Goal: Transaction & Acquisition: Book appointment/travel/reservation

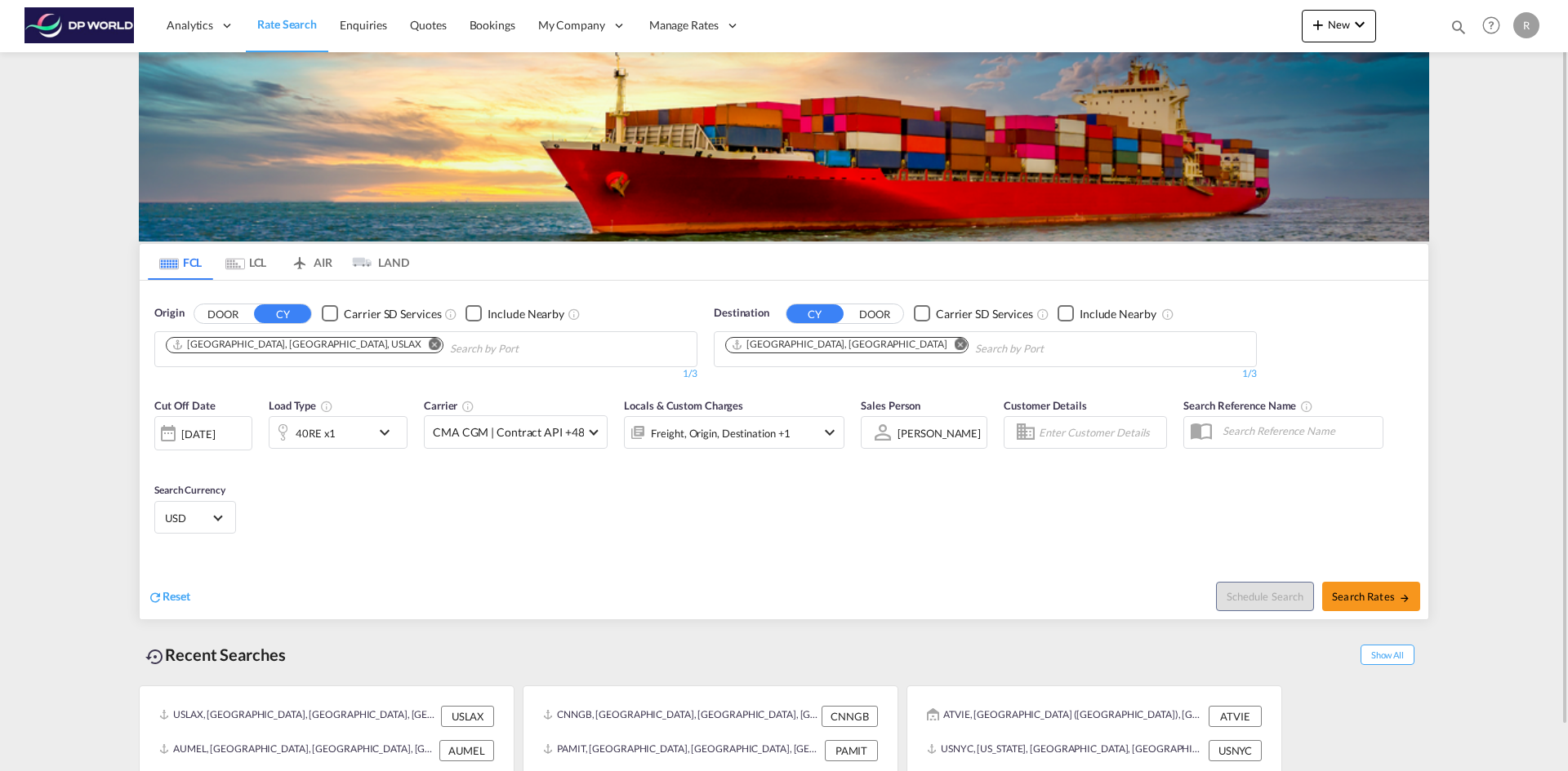
click at [428, 343] on md-icon "Remove" at bounding box center [435, 345] width 13 height 13
click at [308, 344] on input "Chips input." at bounding box center [243, 349] width 155 height 26
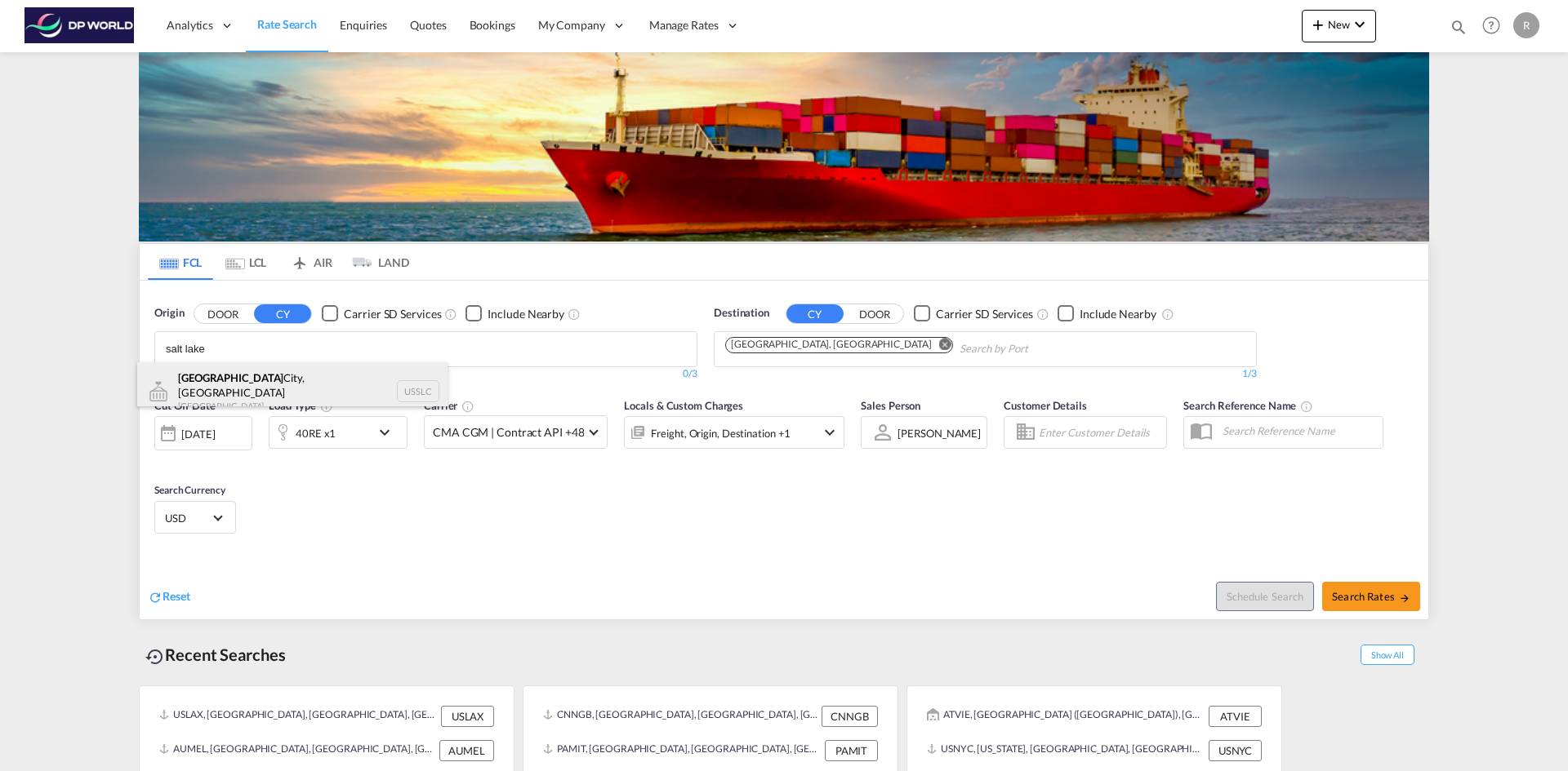
type input "salt lake"
click at [272, 395] on div "[GEOGRAPHIC_DATA], [GEOGRAPHIC_DATA] [GEOGRAPHIC_DATA] USSLC" at bounding box center [292, 391] width 311 height 58
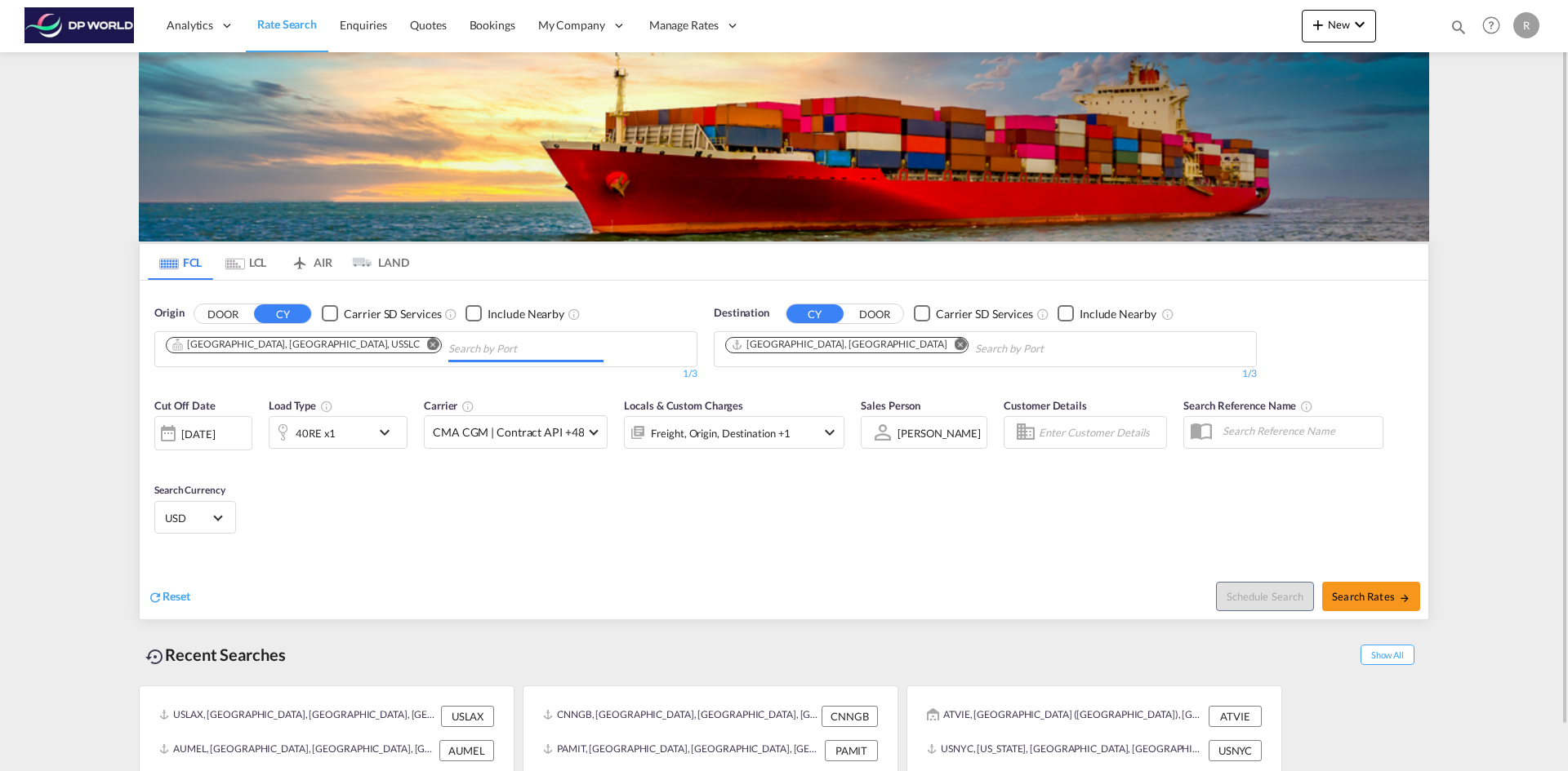
click at [955, 347] on md-icon "Remove" at bounding box center [961, 345] width 13 height 13
click at [844, 345] on body "Analytics Reports Dashboard Rate Search Enquiries Quotes Bookings" at bounding box center [784, 385] width 1568 height 771
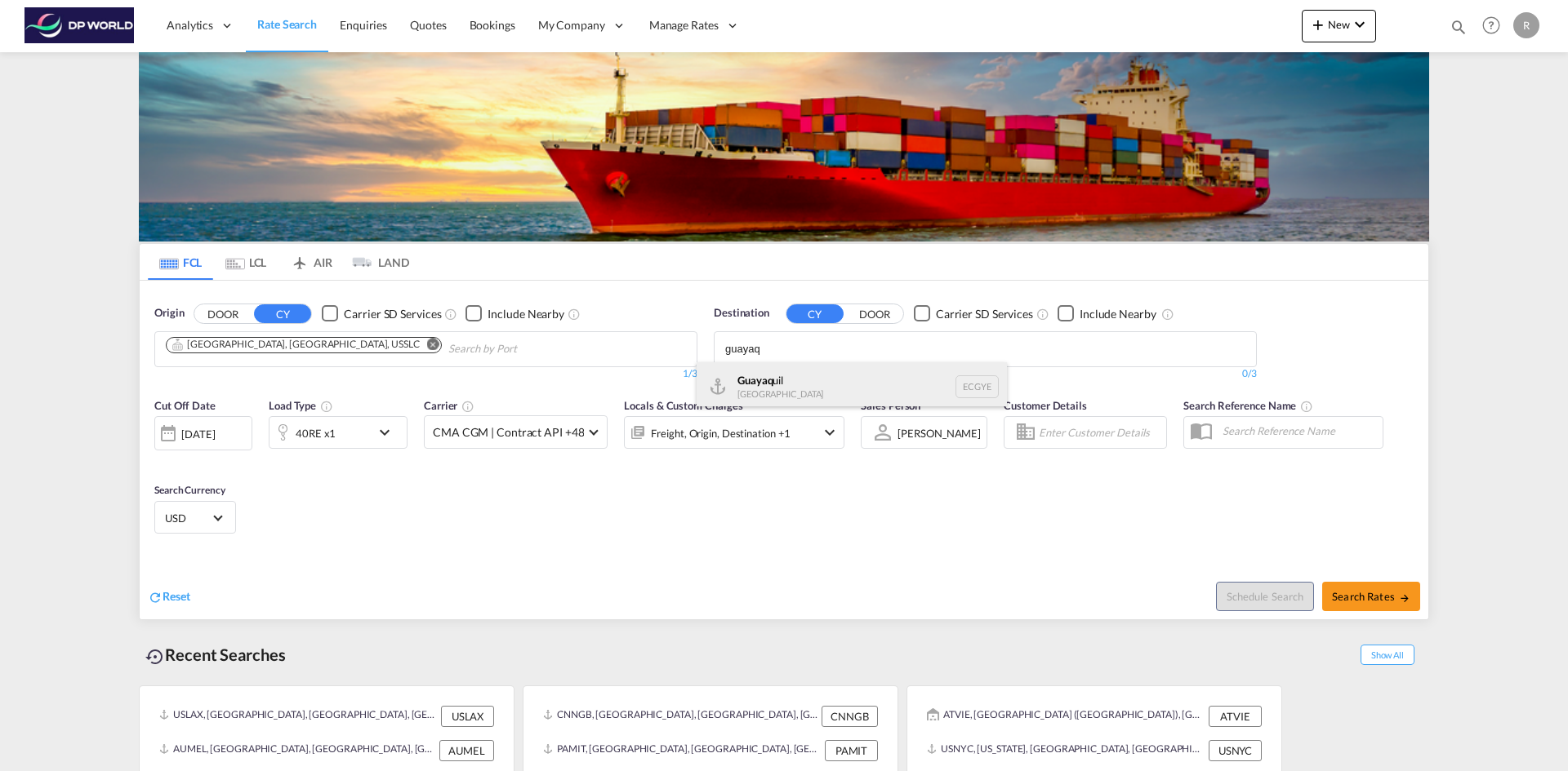
type input "guayaq"
click at [811, 383] on div "Guayaq uil Ecuador ECGYE" at bounding box center [852, 387] width 311 height 49
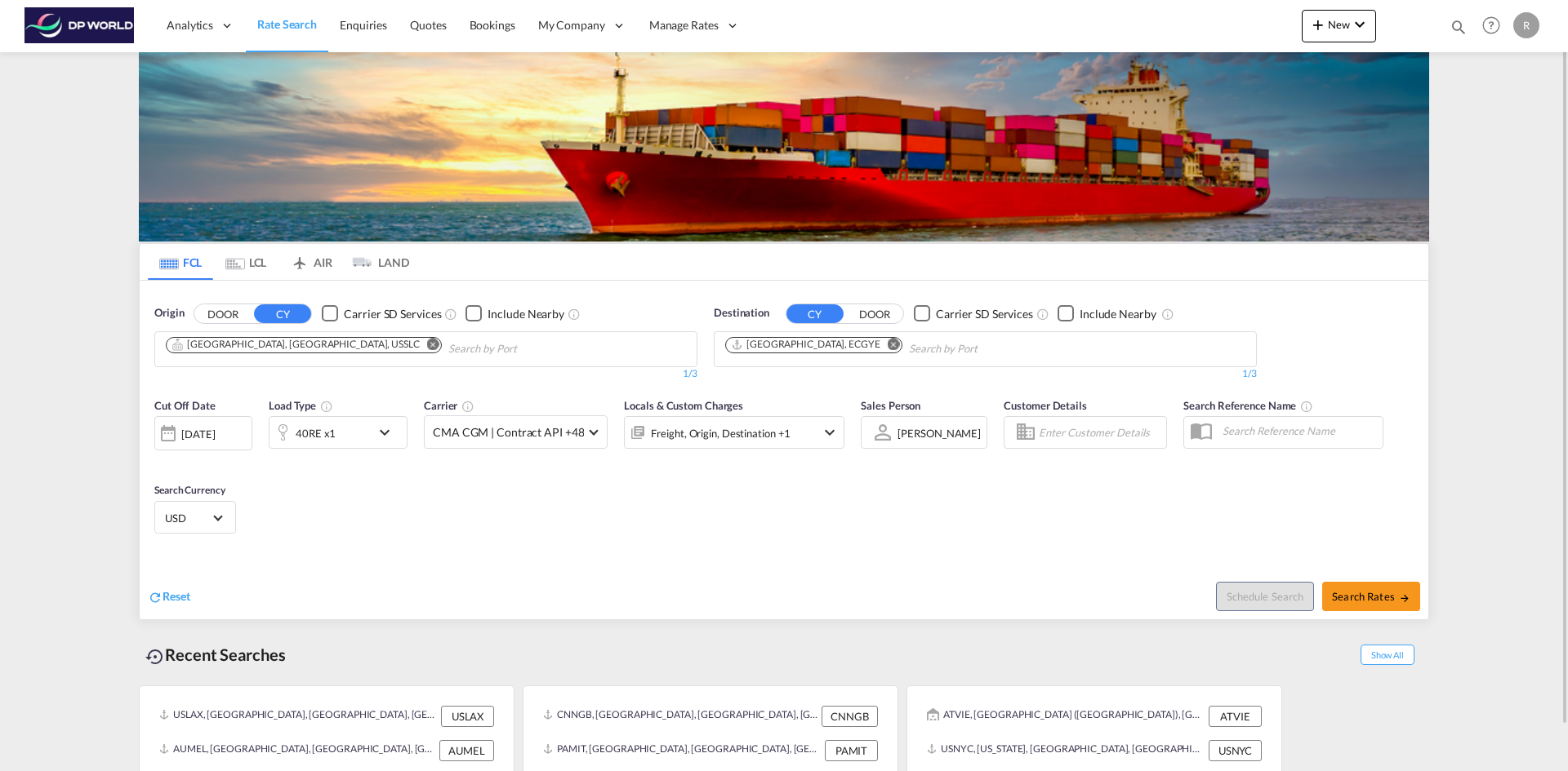
click at [201, 431] on div "[DATE]" at bounding box center [197, 434] width 33 height 14
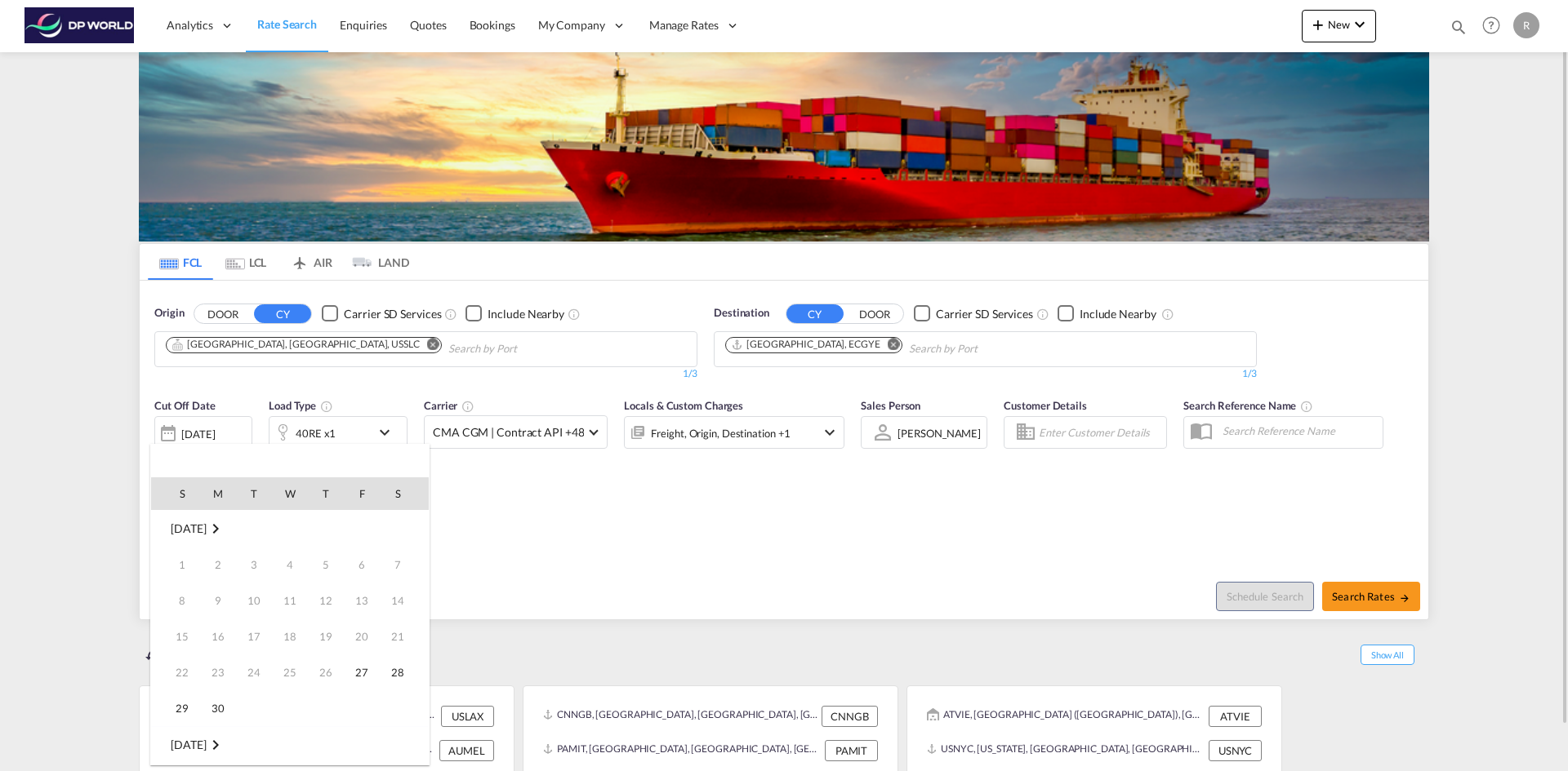
scroll to position [649, 0]
click at [220, 702] on span "29" at bounding box center [218, 708] width 32 height 32
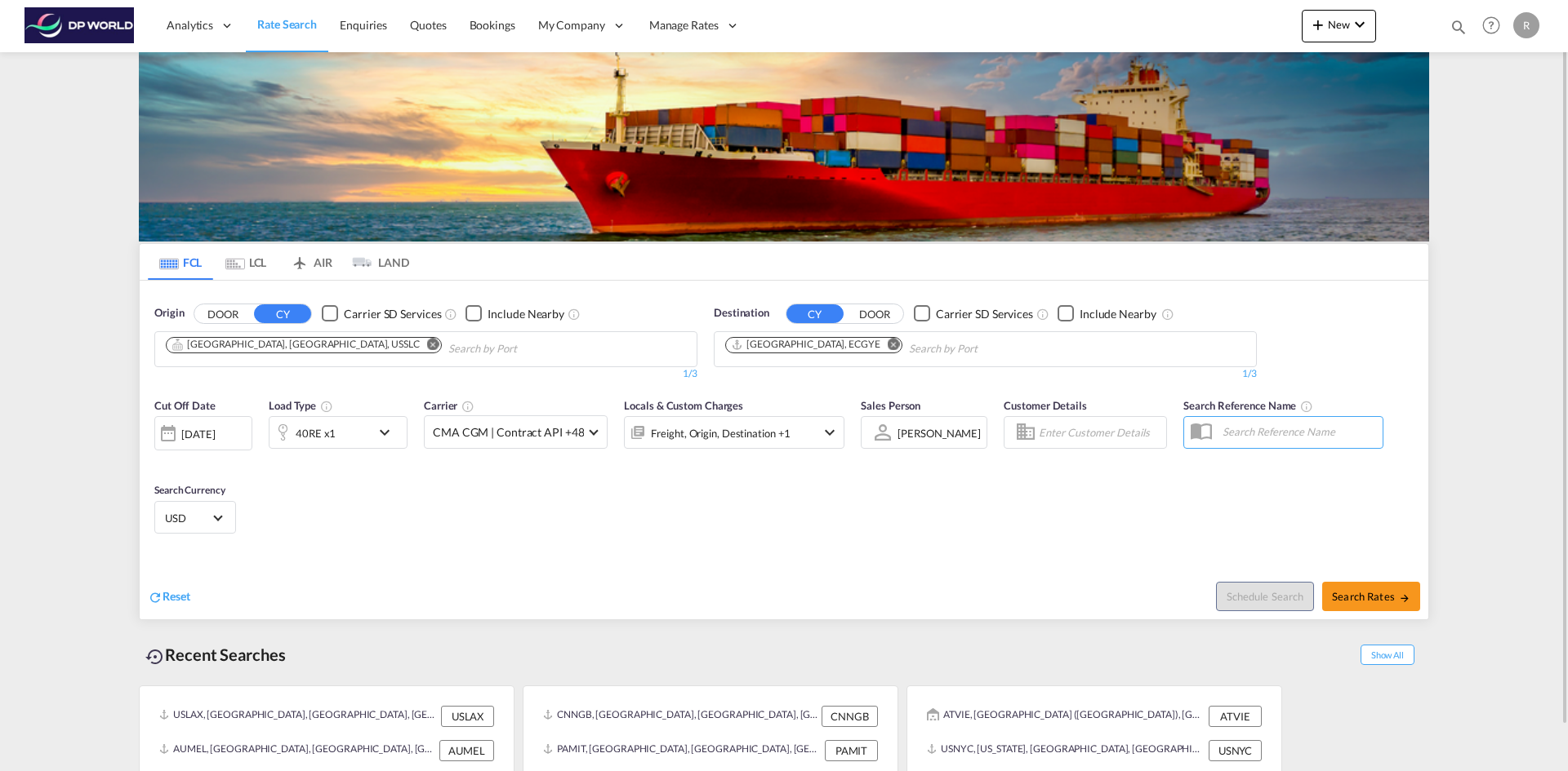
click at [353, 427] on div "40RE x1" at bounding box center [320, 433] width 102 height 32
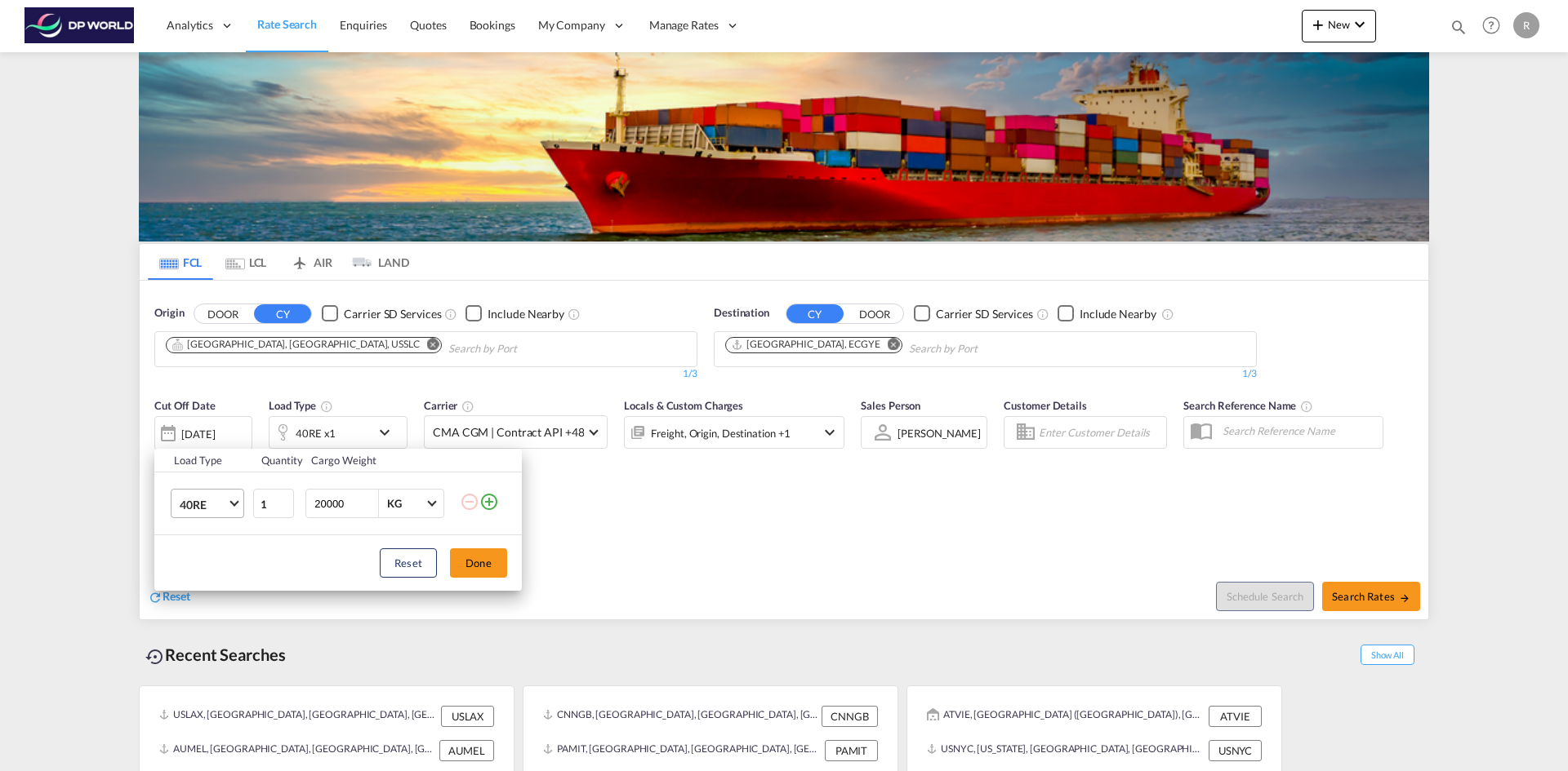
click at [226, 506] on span "40RE" at bounding box center [203, 506] width 48 height 16
click at [211, 472] on md-option "40HC" at bounding box center [221, 469] width 111 height 40
click at [471, 567] on button "Done" at bounding box center [479, 563] width 58 height 30
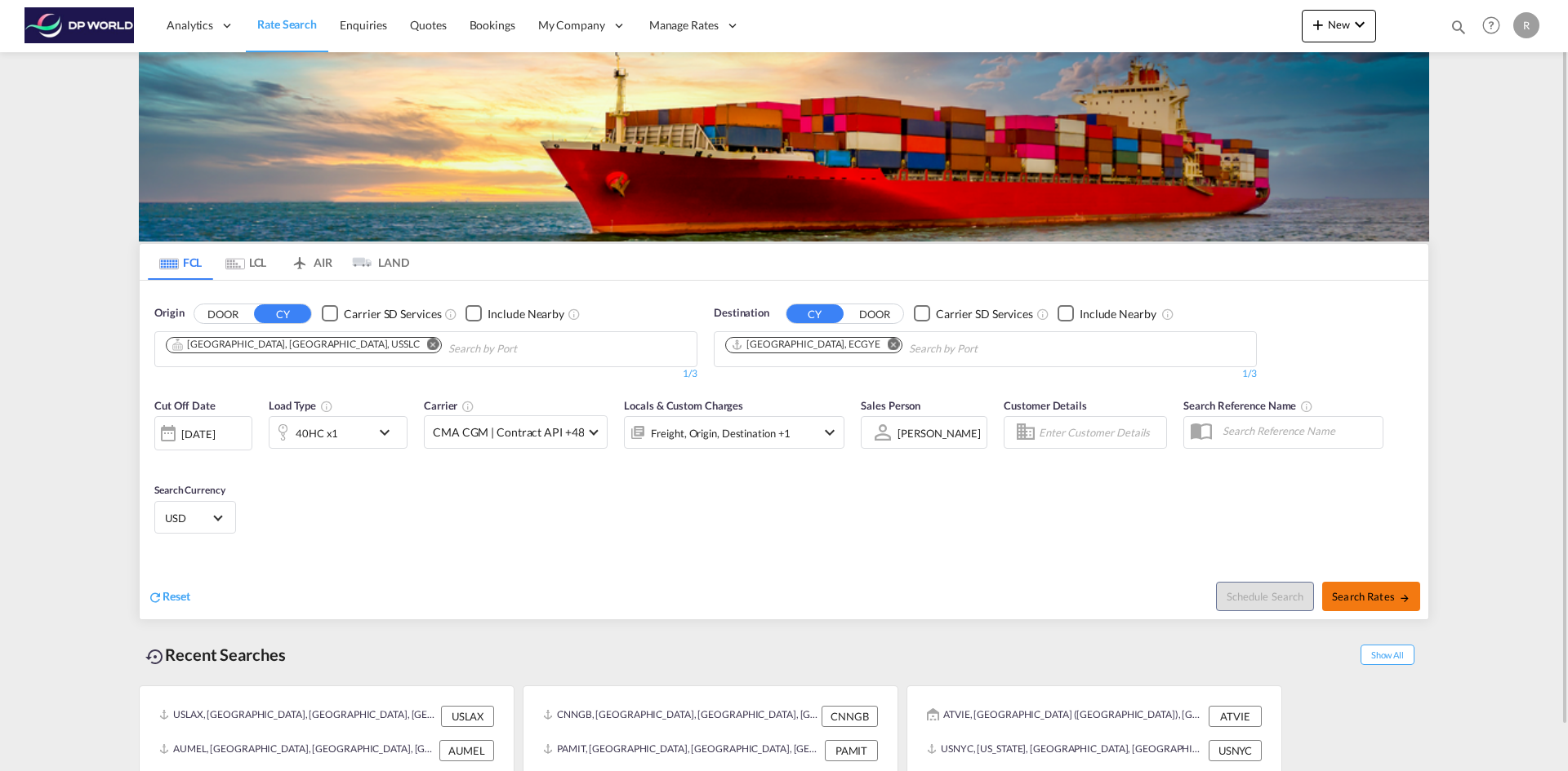
click at [1359, 592] on span "Search Rates" at bounding box center [1371, 596] width 78 height 13
type input "USSLC to ECGYE / 29 Sep 2025"
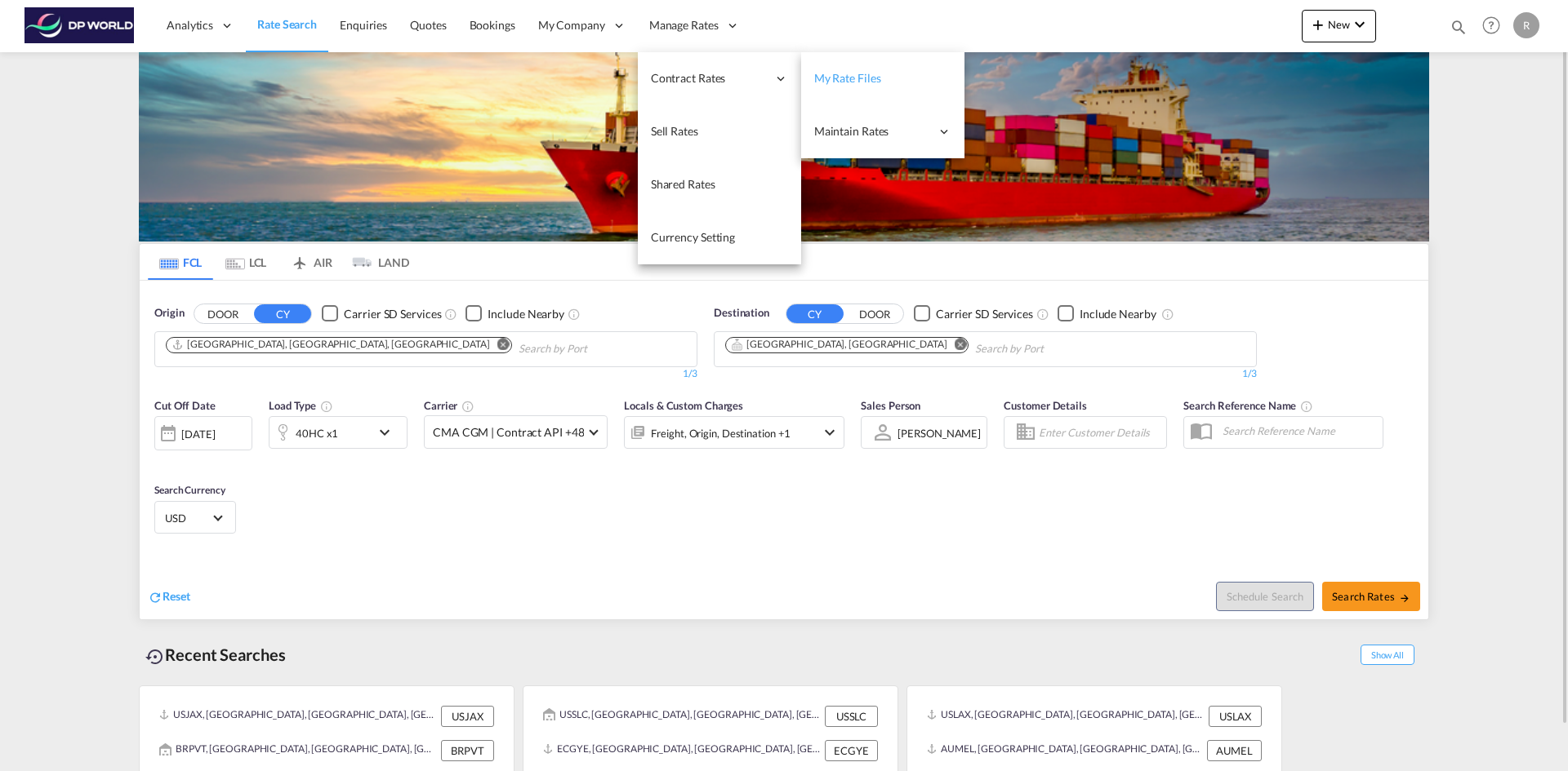
click at [859, 84] on span "My Rate Files" at bounding box center [848, 77] width 67 height 13
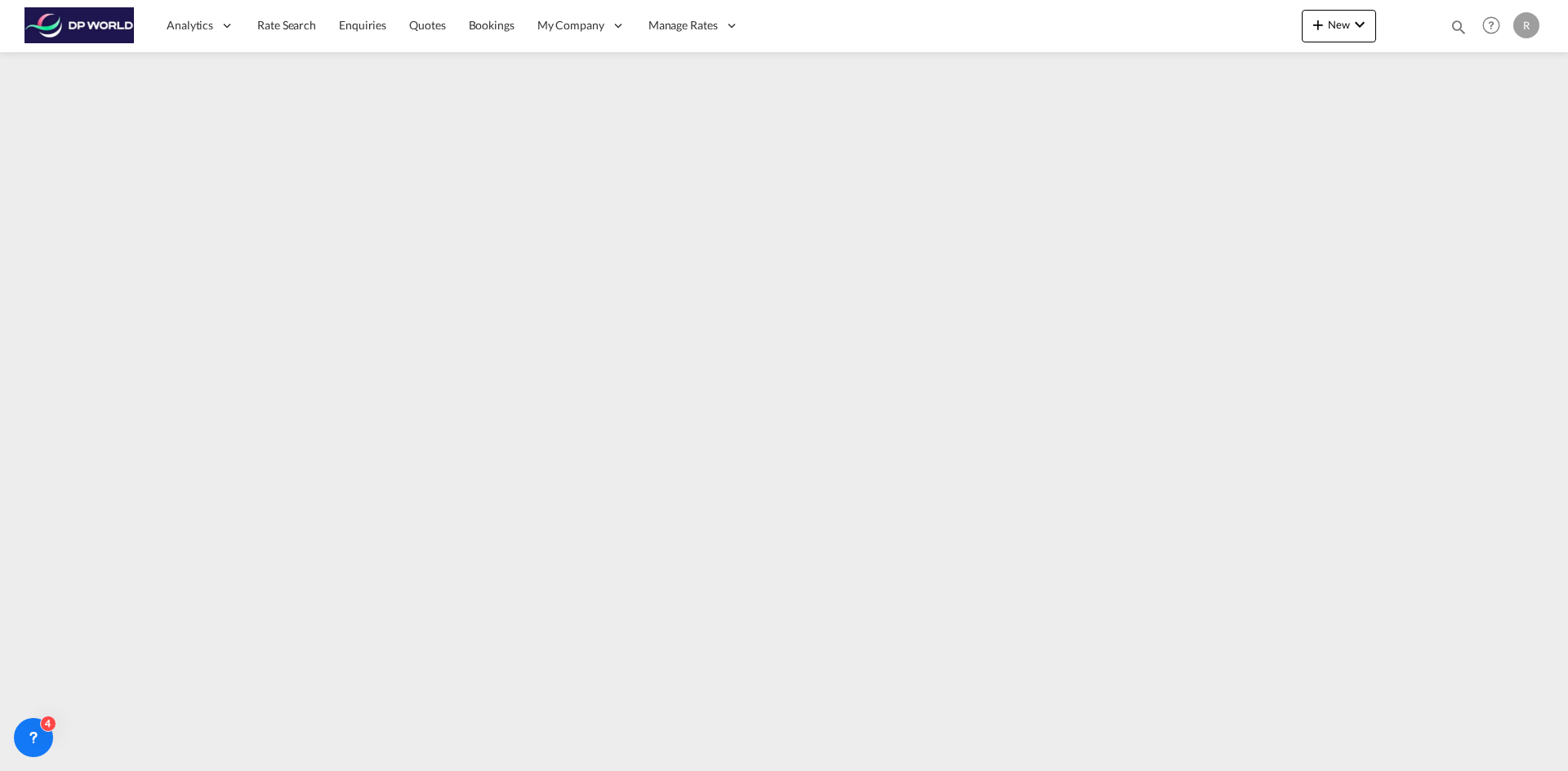
drag, startPoint x: 635, startPoint y: 753, endPoint x: 315, endPoint y: 757, distance: 320.0
click at [315, 757] on div at bounding box center [784, 404] width 1568 height 704
drag, startPoint x: 247, startPoint y: 754, endPoint x: 133, endPoint y: 757, distance: 114.0
click at [133, 757] on div at bounding box center [784, 404] width 1568 height 704
drag, startPoint x: 179, startPoint y: 754, endPoint x: 118, endPoint y: 753, distance: 61.0
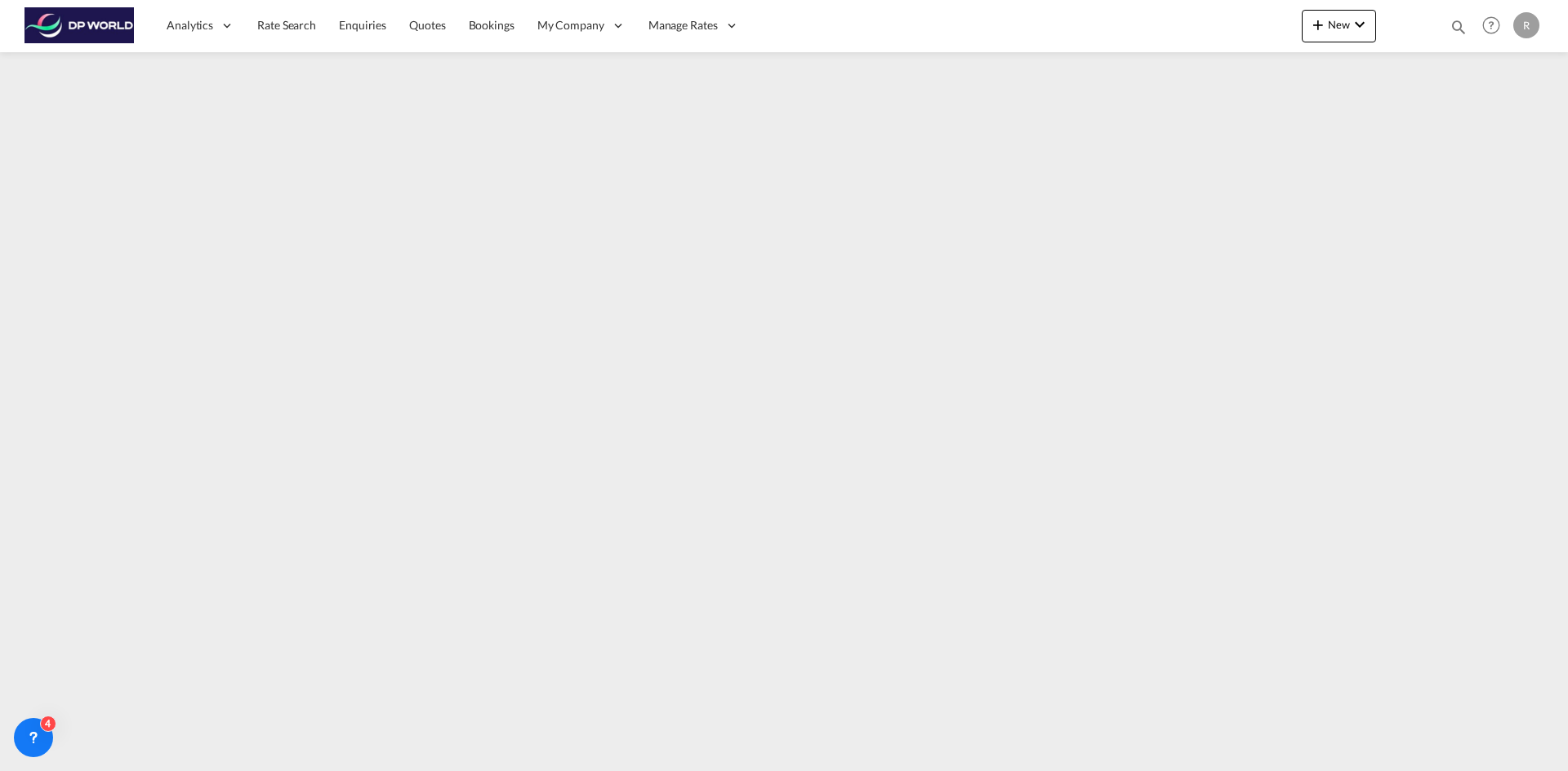
click at [114, 753] on div at bounding box center [784, 404] width 1568 height 704
drag, startPoint x: 1044, startPoint y: 757, endPoint x: 769, endPoint y: 754, distance: 275.0
click at [793, 754] on div at bounding box center [784, 404] width 1568 height 704
drag, startPoint x: 183, startPoint y: 754, endPoint x: 58, endPoint y: 754, distance: 125.0
click at [58, 754] on div at bounding box center [784, 404] width 1568 height 704
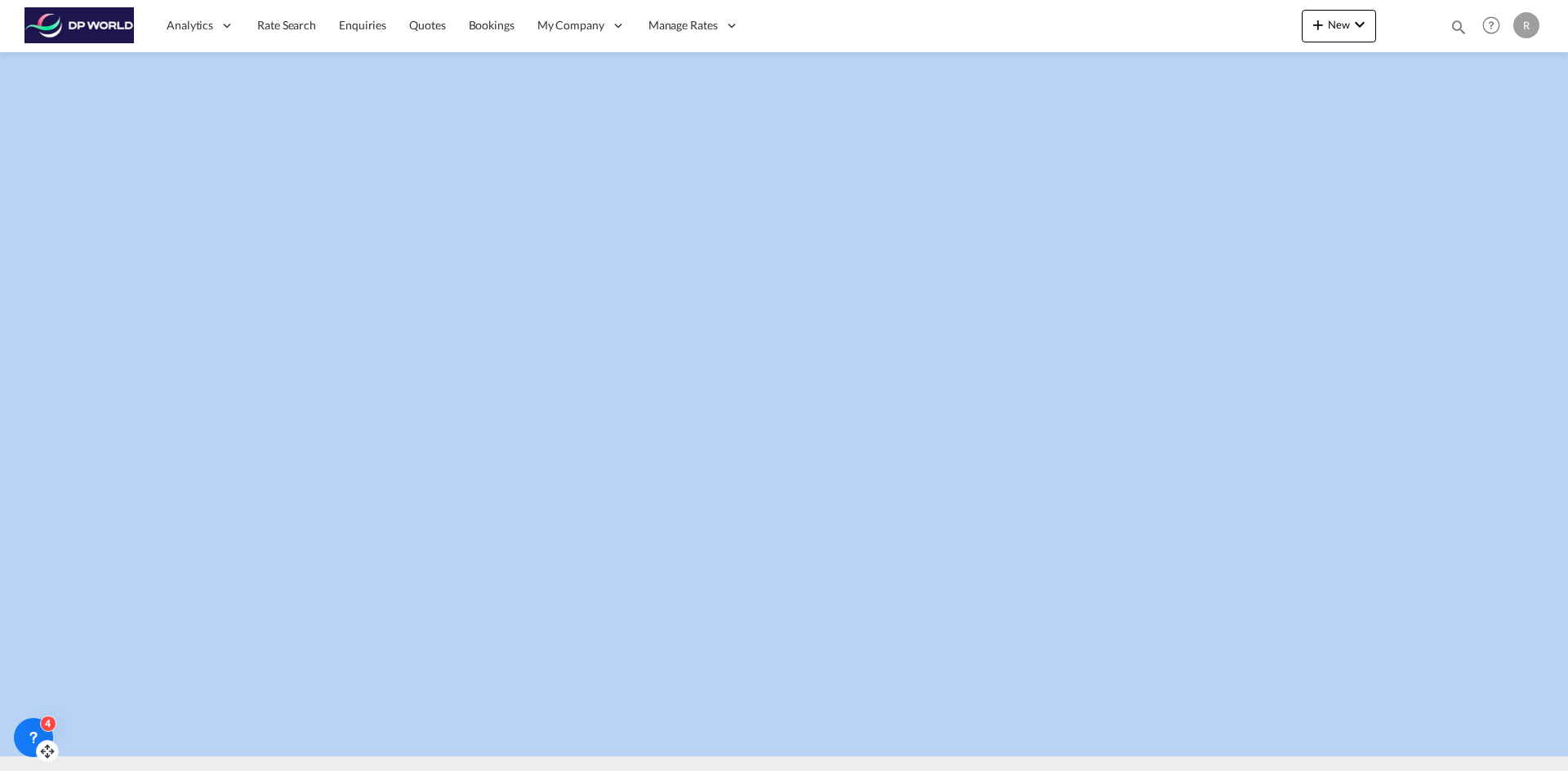
drag, startPoint x: 176, startPoint y: 754, endPoint x: 29, endPoint y: 747, distance: 147.2
click at [29, 747] on body "Analytics Reports Dashboard Rate Search Enquiries Quotes Bookings" at bounding box center [784, 385] width 1568 height 771
click at [185, 755] on div at bounding box center [784, 404] width 1568 height 704
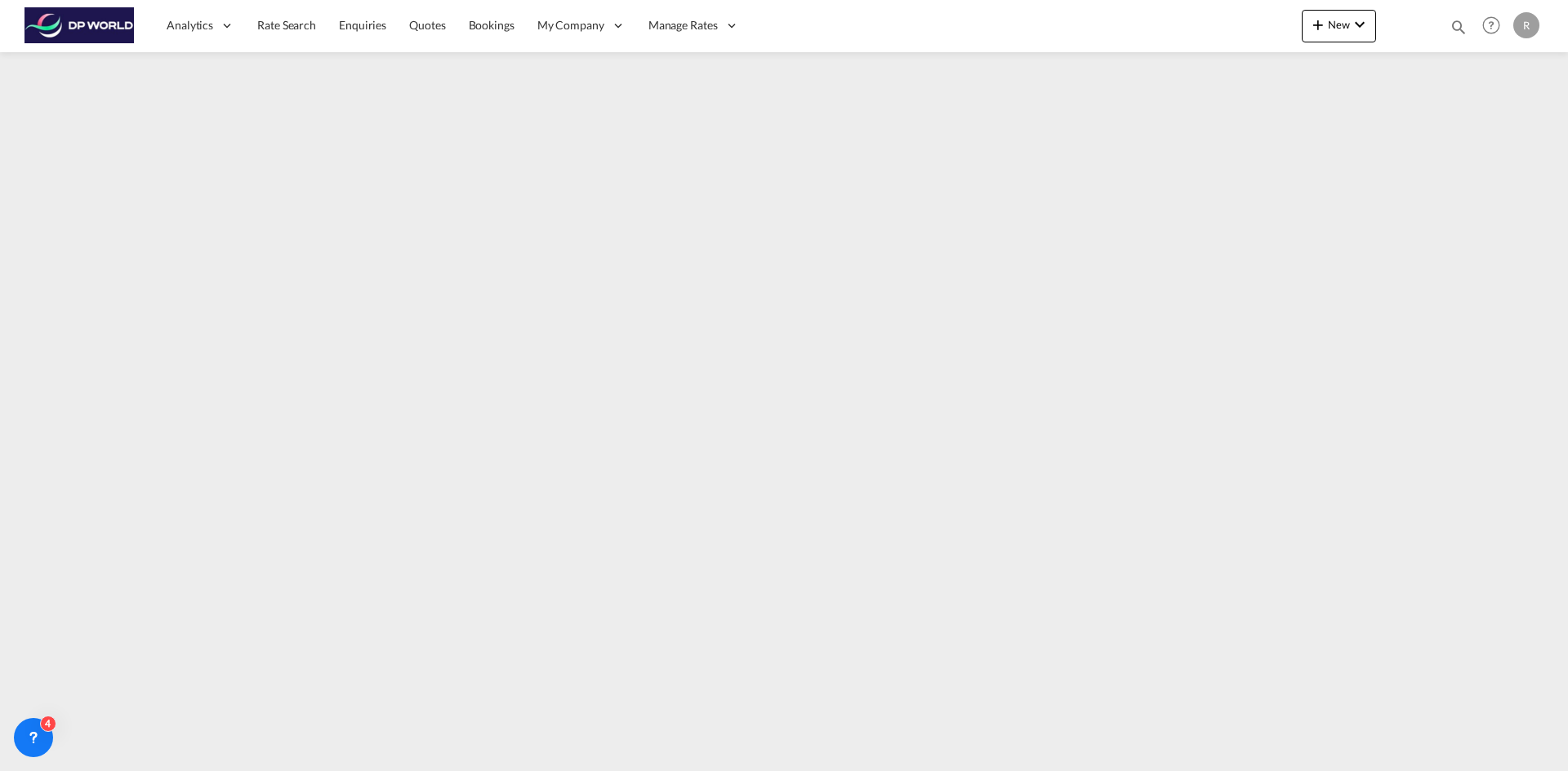
click at [121, 19] on img at bounding box center [79, 25] width 110 height 37
click at [268, 22] on span "Rate Search" at bounding box center [286, 24] width 59 height 13
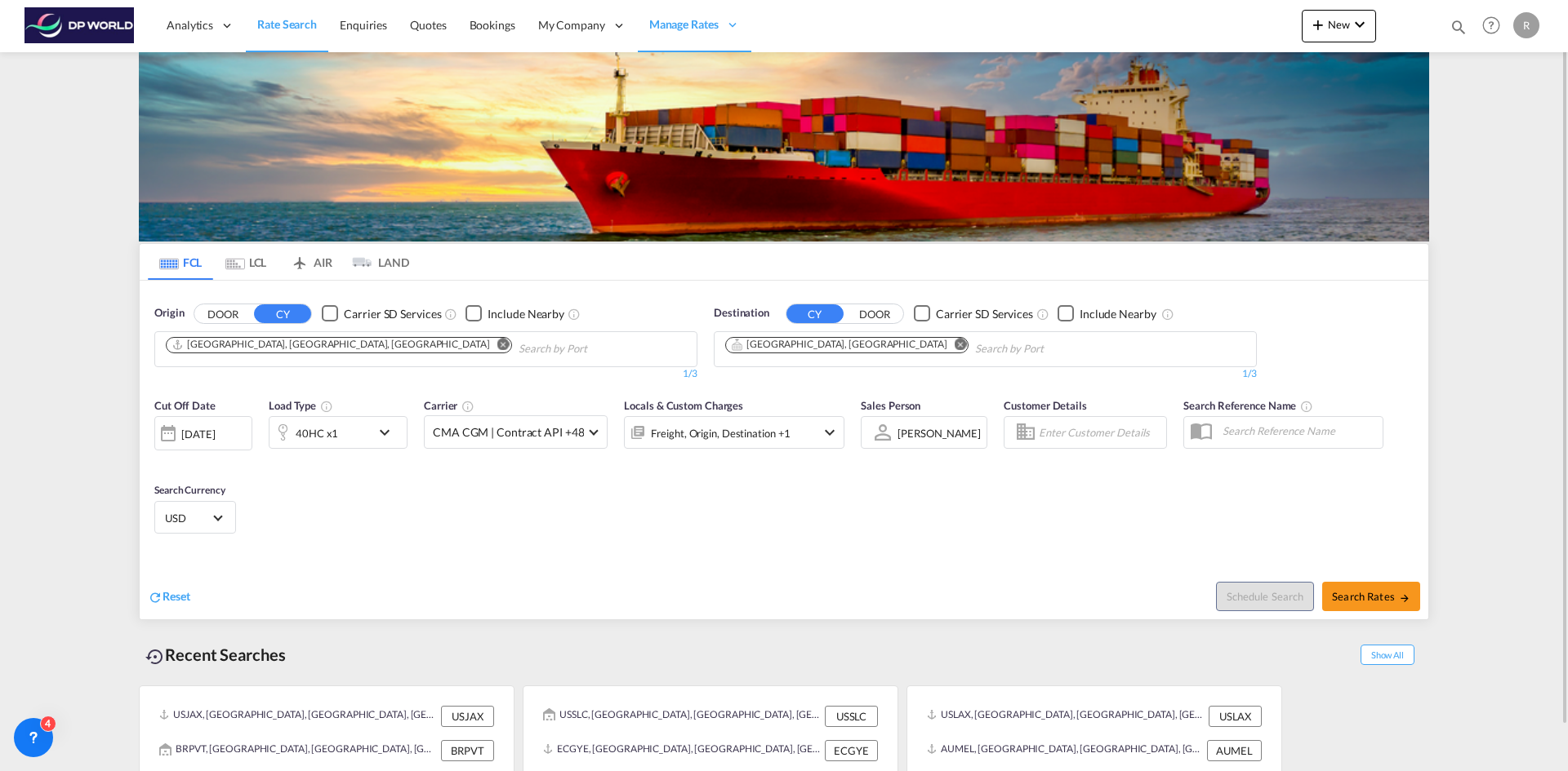
click at [498, 350] on md-icon "Remove" at bounding box center [504, 345] width 13 height 13
click at [192, 353] on body "Analytics Reports Dashboard Rate Search Enquiries Quotes Bookings" at bounding box center [784, 385] width 1568 height 771
type input "ningb"
click at [210, 385] on div "Ningb o China CNNGB" at bounding box center [292, 387] width 311 height 49
click at [955, 345] on md-icon "Remove" at bounding box center [961, 345] width 13 height 13
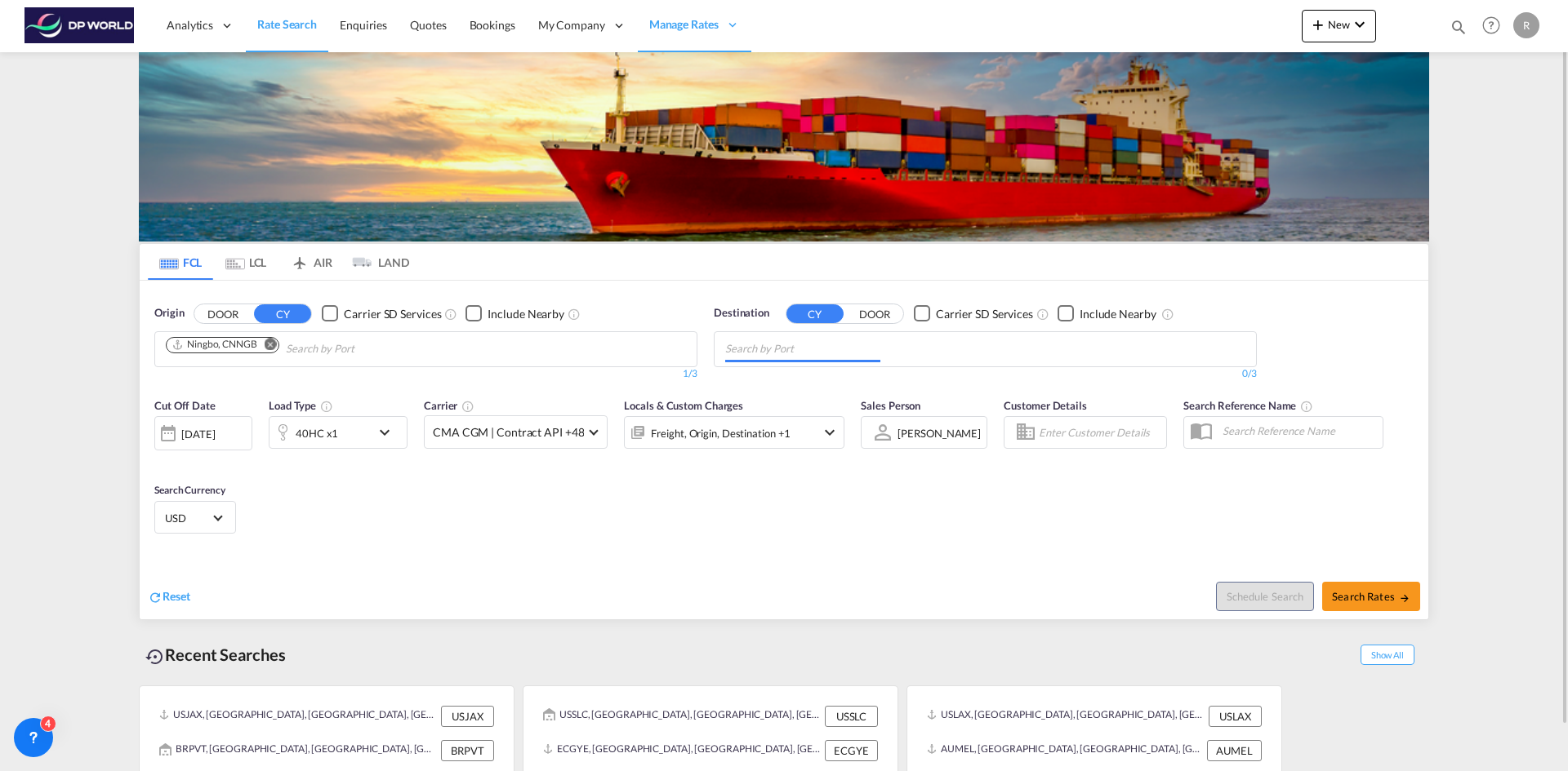
click at [807, 353] on input "Chips input." at bounding box center [803, 349] width 155 height 26
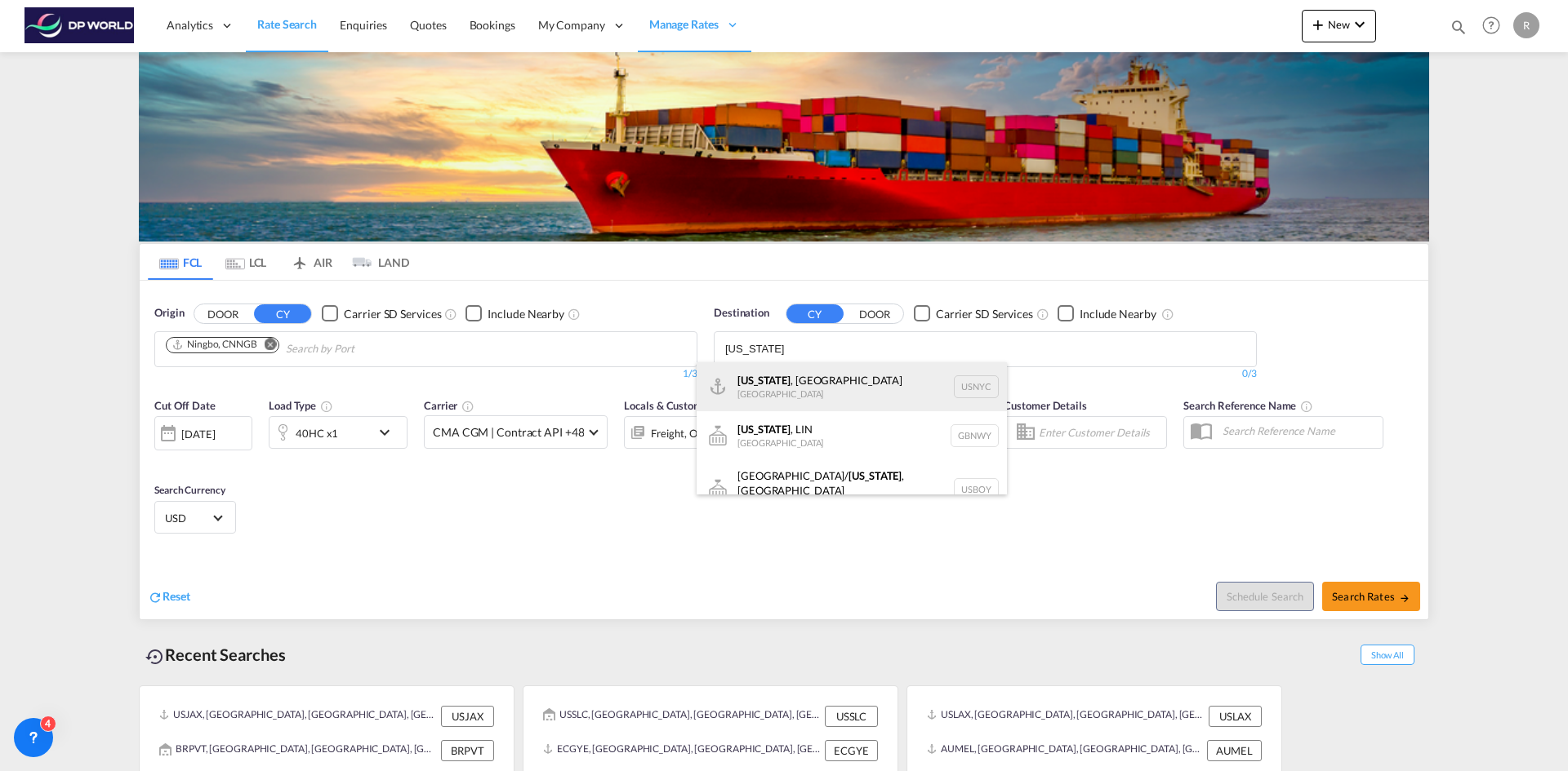
type input "new york"
click at [809, 391] on div "New York , NY United States USNYC" at bounding box center [852, 387] width 311 height 49
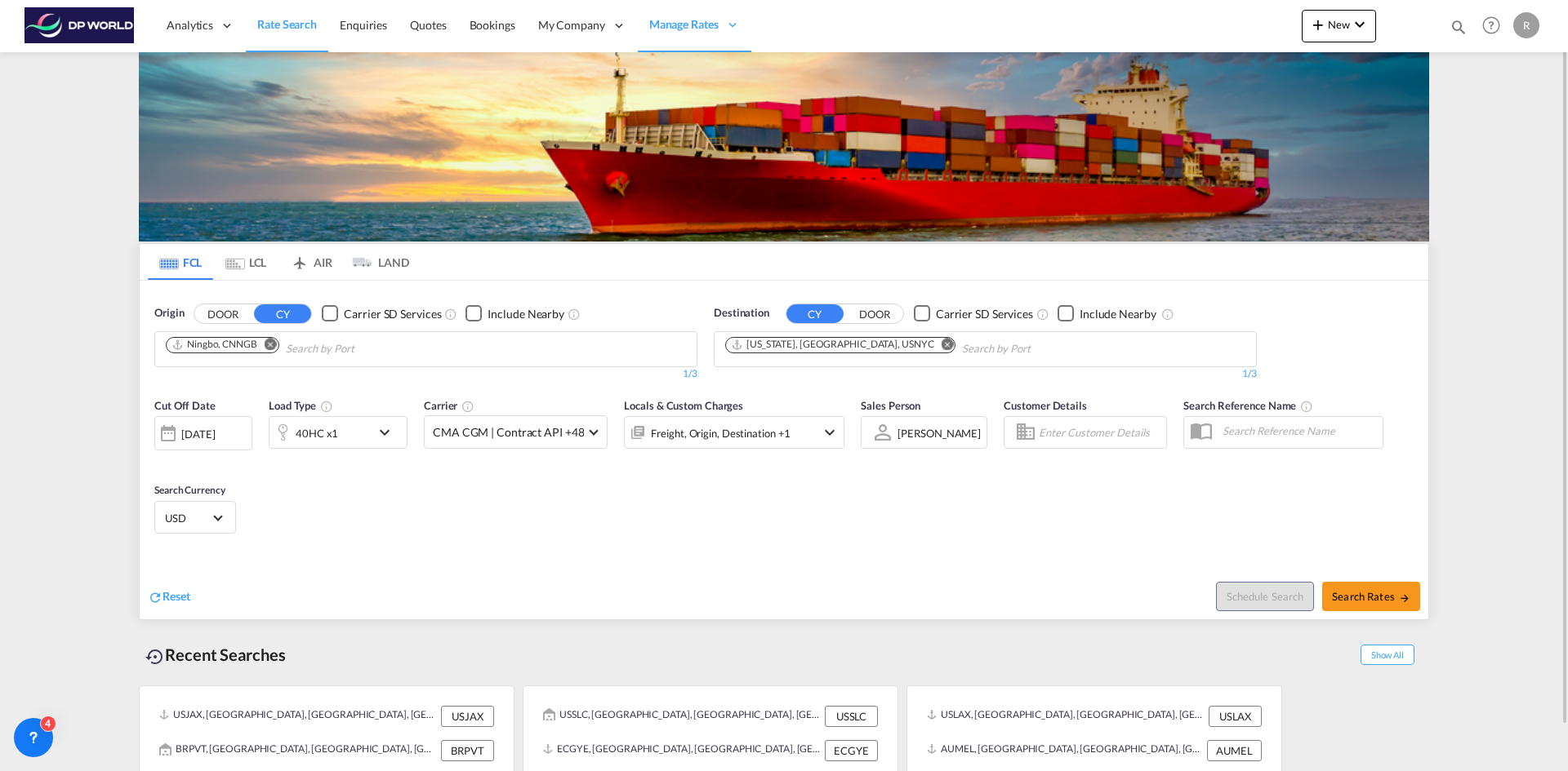
click at [211, 427] on div "[DATE]" at bounding box center [197, 434] width 33 height 14
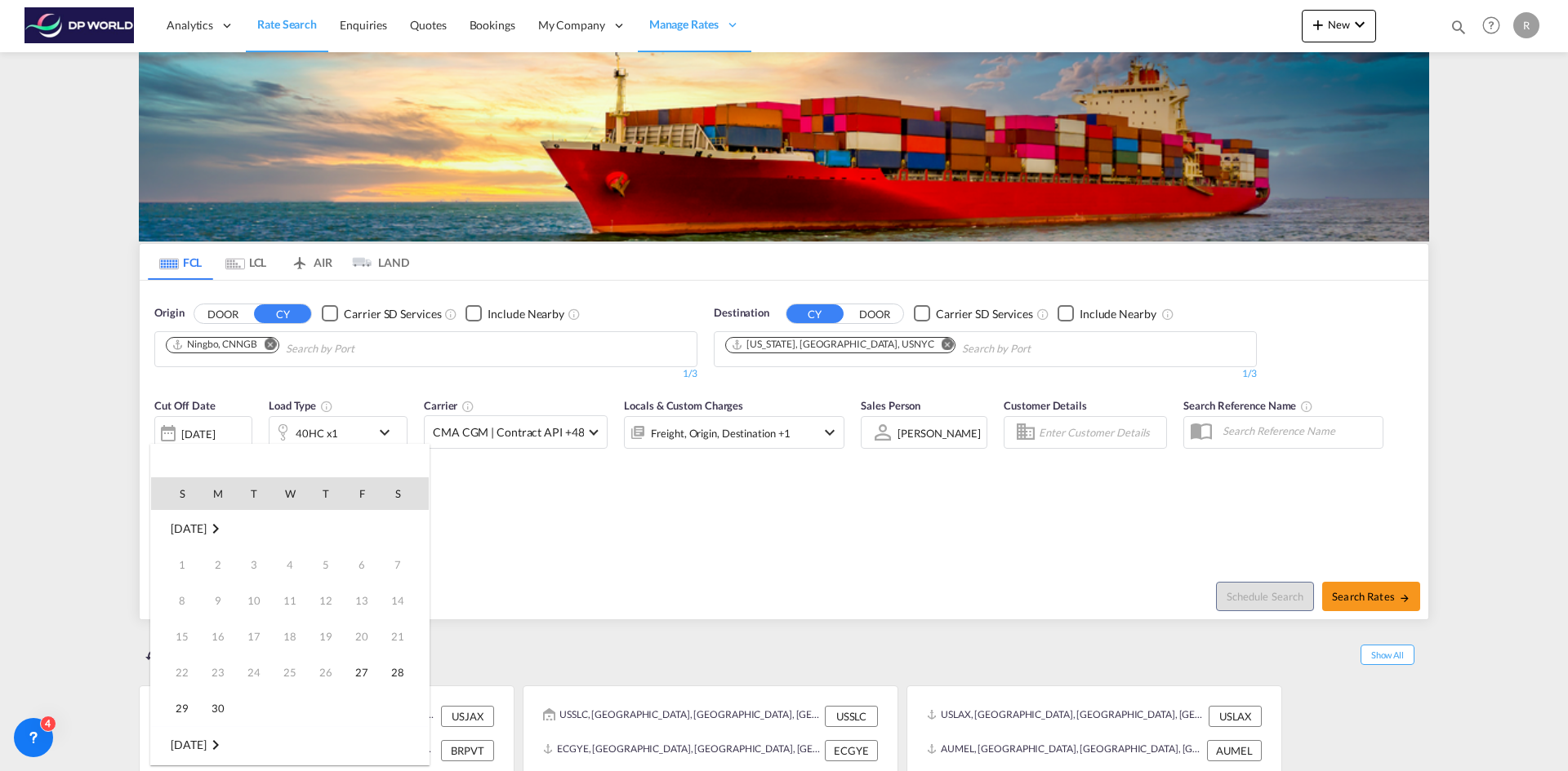
scroll to position [649, 0]
click at [215, 701] on span "29" at bounding box center [218, 708] width 32 height 32
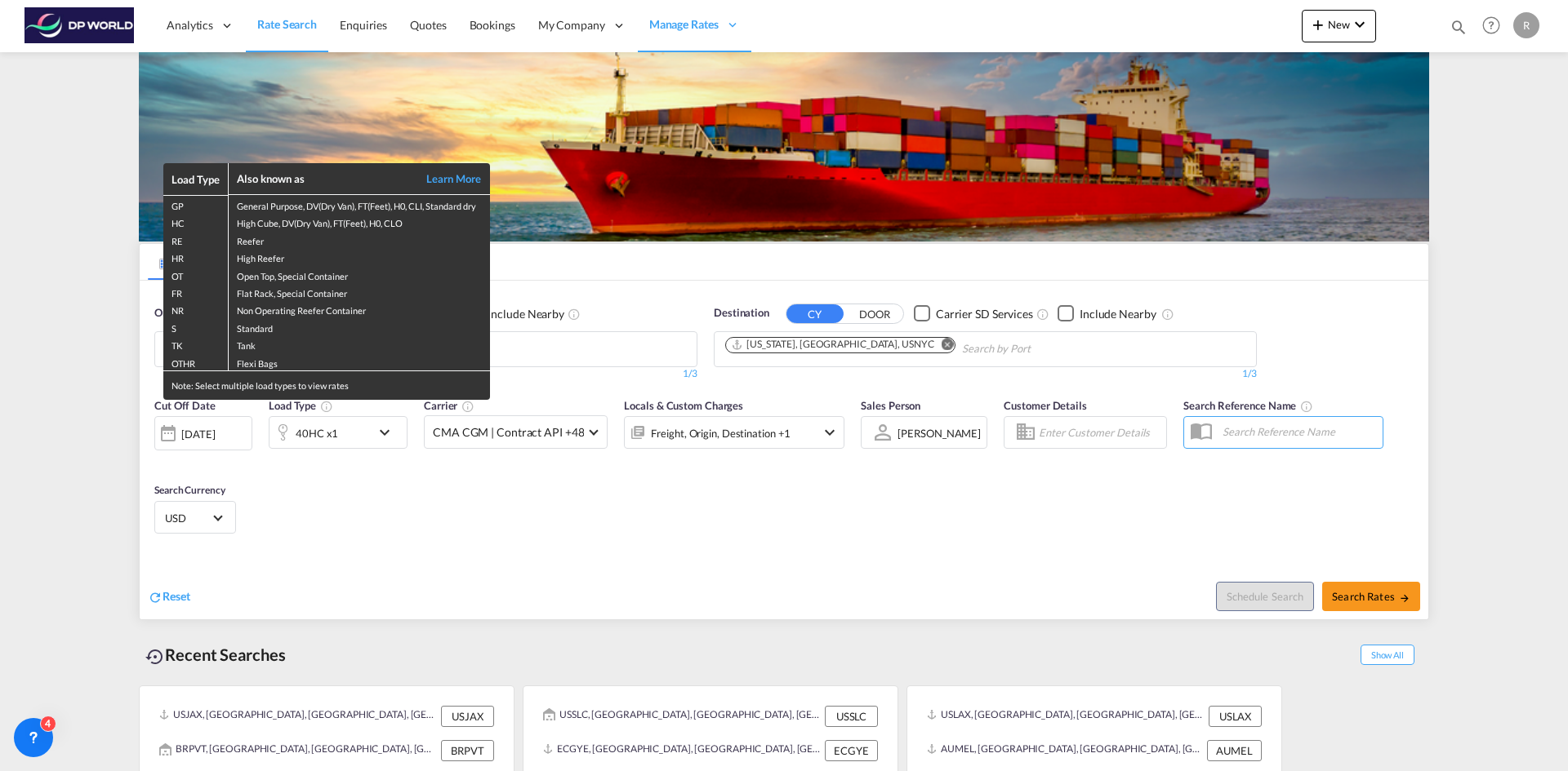
click at [386, 438] on div "Load Type Also known as Learn More GP General Purpose, DV(Dry Van), FT(Feet), H…" at bounding box center [784, 385] width 1568 height 771
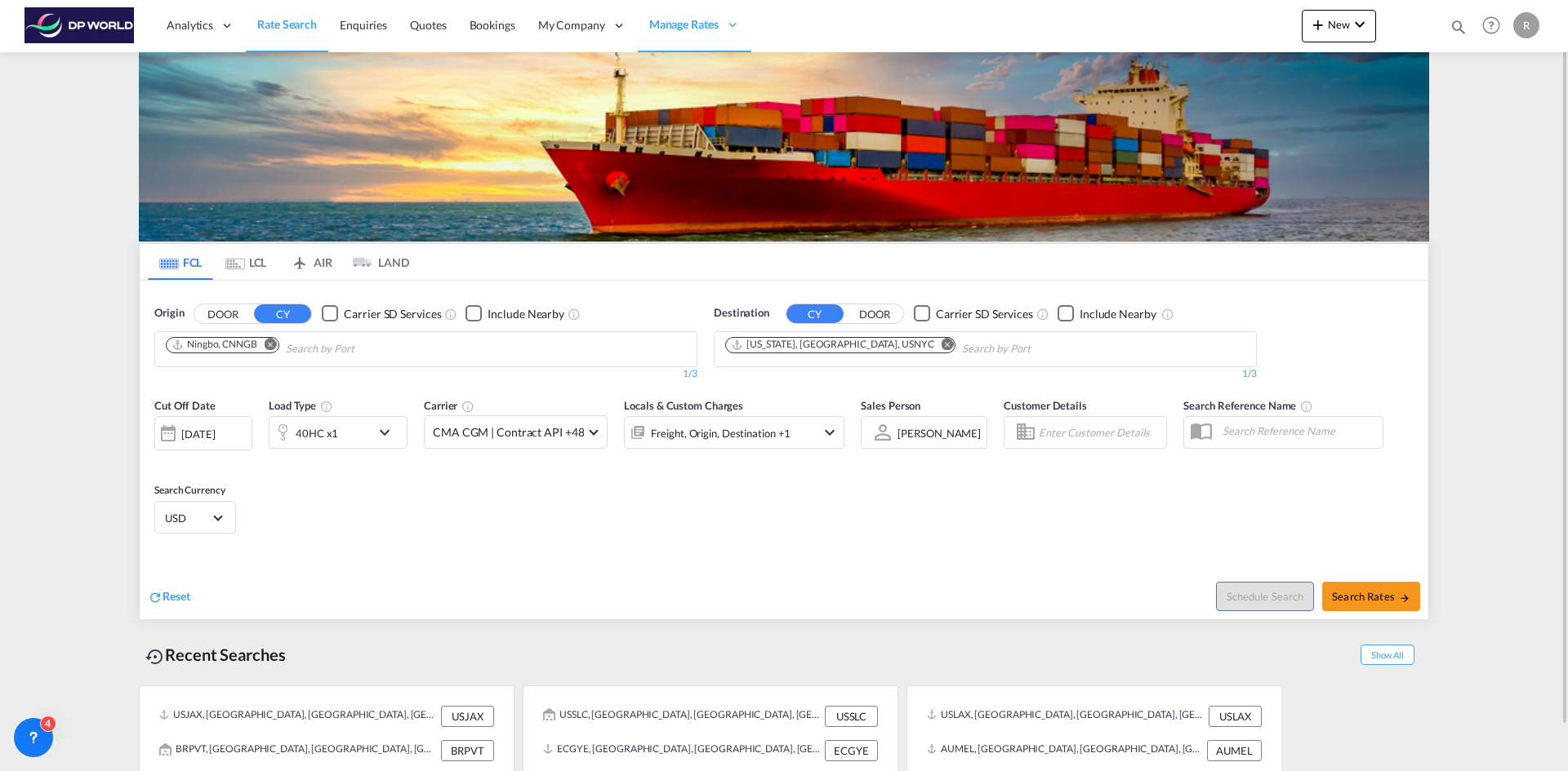
click at [383, 434] on md-icon "icon-chevron-down" at bounding box center [388, 433] width 28 height 20
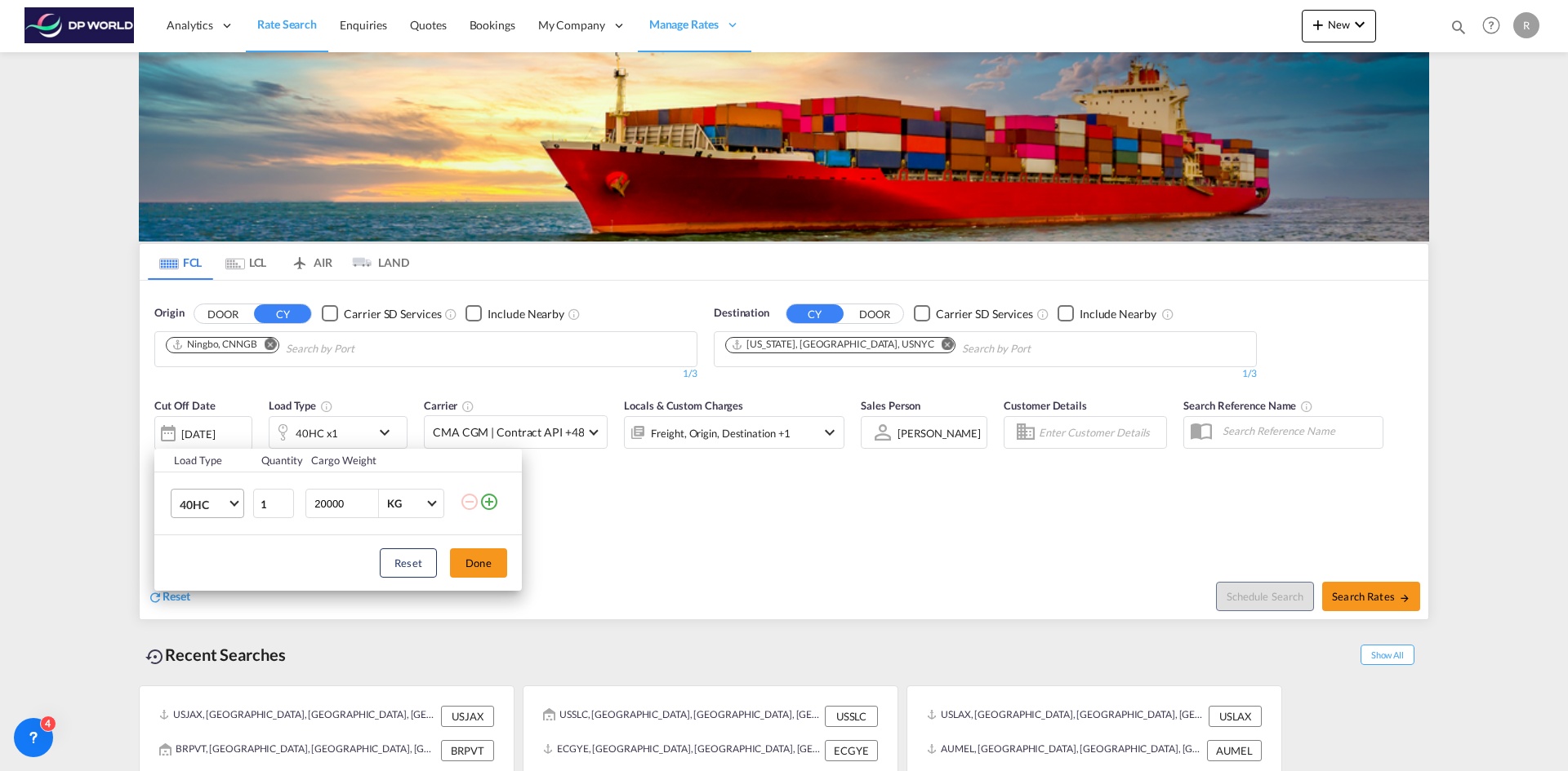
click at [237, 505] on md-select-value "40HC" at bounding box center [211, 503] width 66 height 28
click at [482, 563] on md-backdrop at bounding box center [784, 385] width 1568 height 771
click at [621, 567] on div "Load Type Quantity Cargo Weight 40HC 1 20000 KG KG Load type addition is restri…" at bounding box center [784, 385] width 1568 height 771
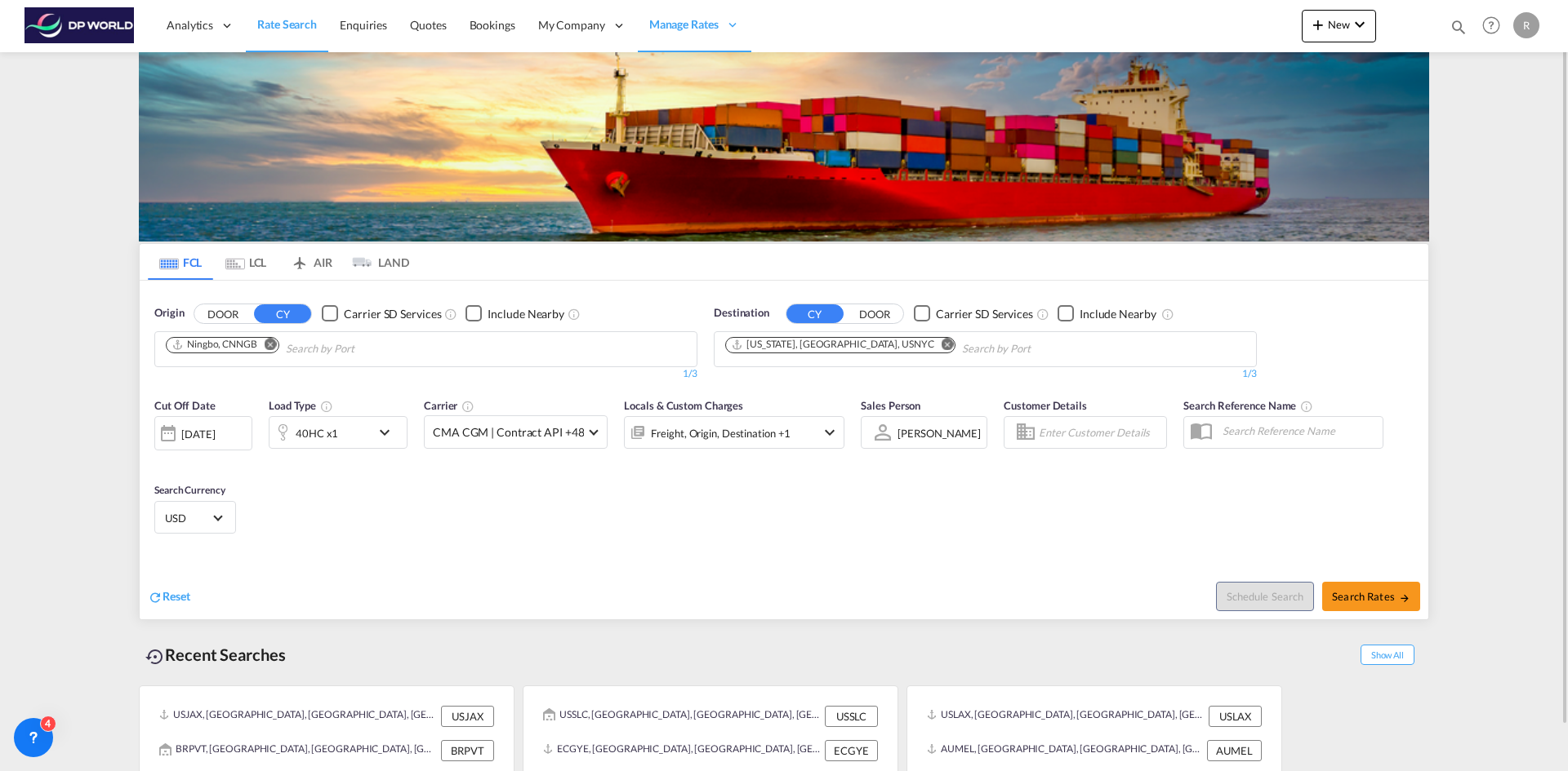
click at [383, 432] on md-icon "icon-chevron-down" at bounding box center [388, 433] width 28 height 20
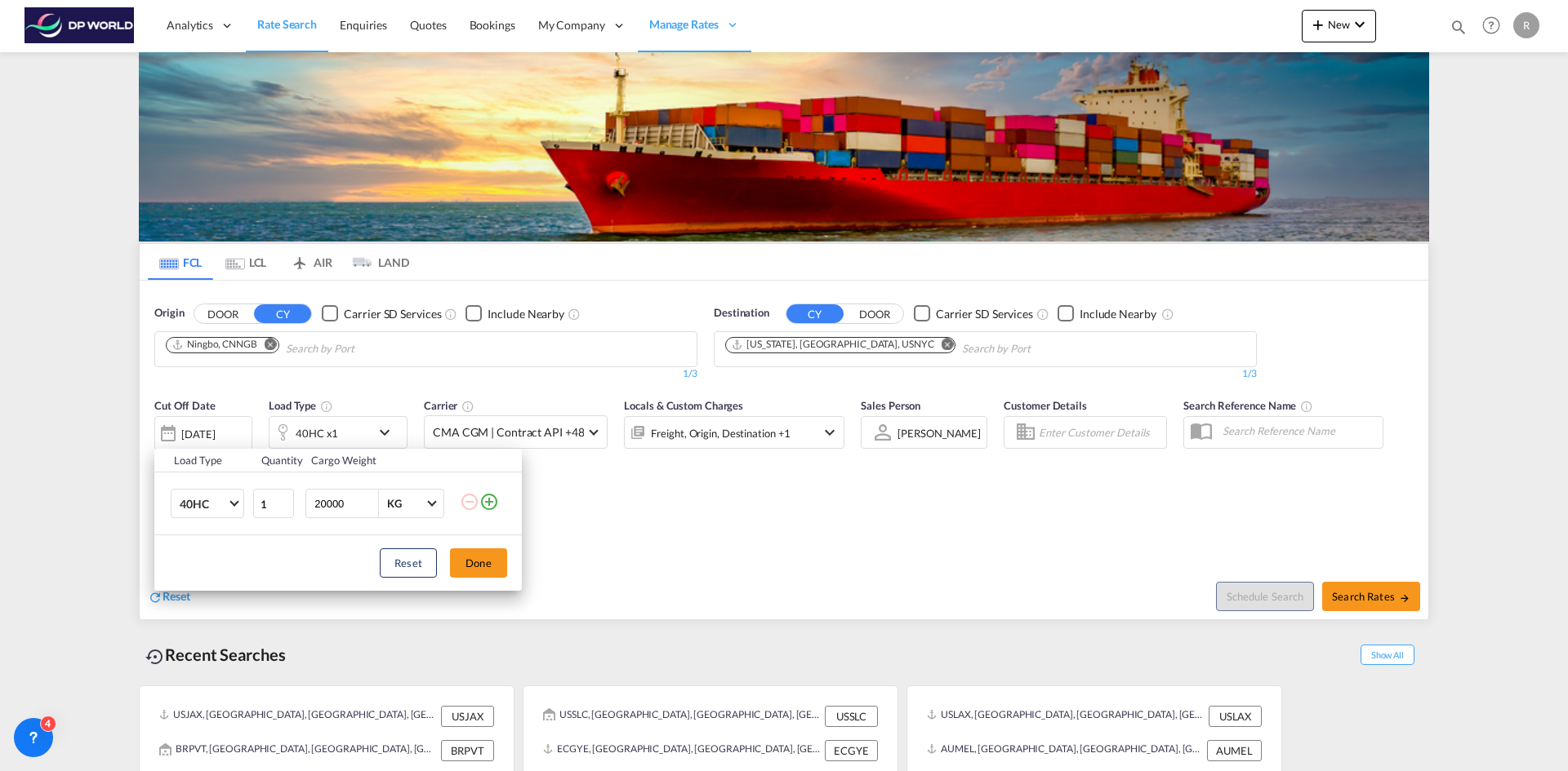
click at [627, 523] on div "Load Type Quantity Cargo Weight 40HC 20GP 40GP 40HC 45HC 20RE 40RE 40HR 20OT 40…" at bounding box center [784, 385] width 1568 height 771
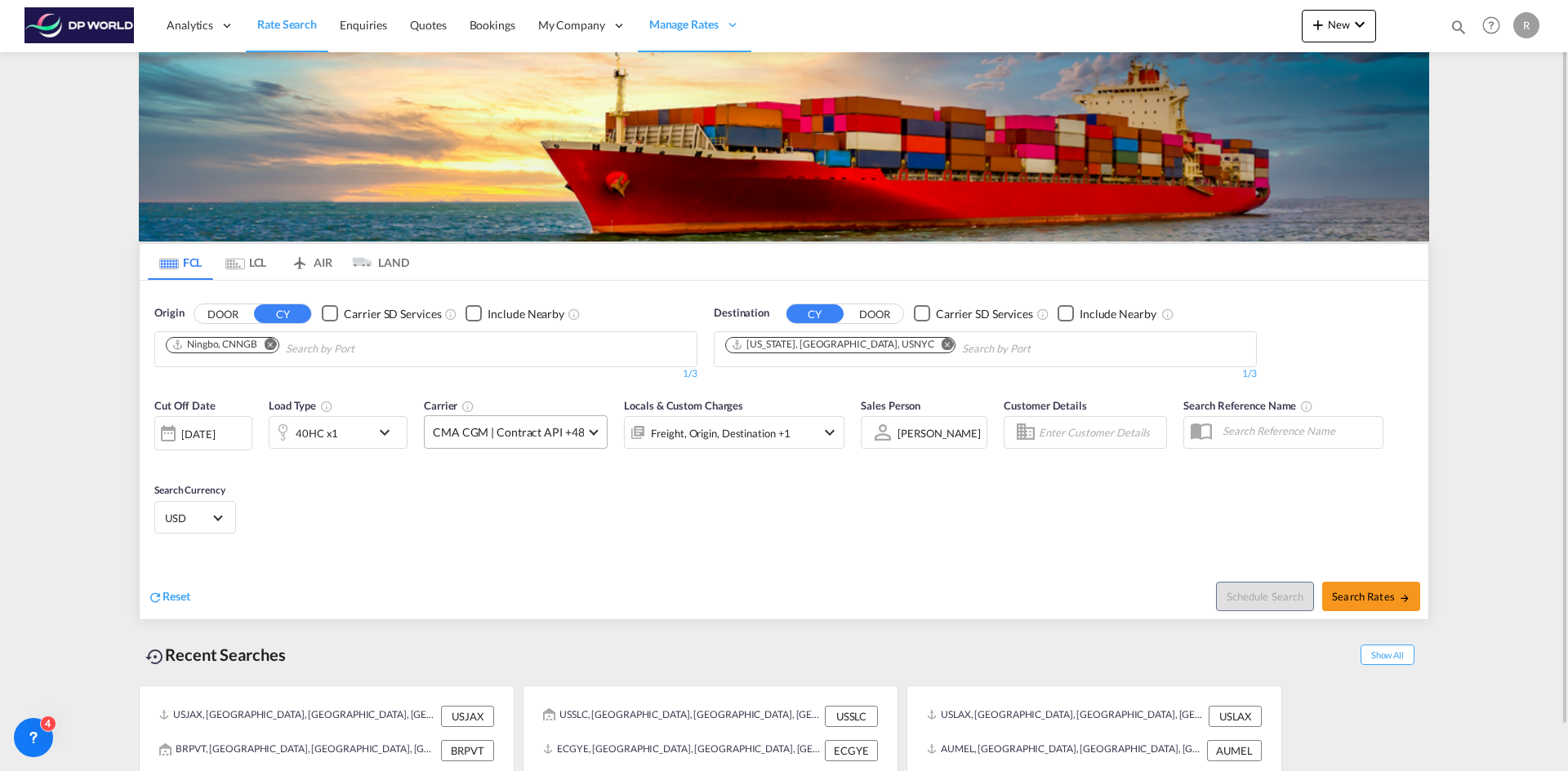
click at [590, 434] on span at bounding box center [594, 431] width 9 height 9
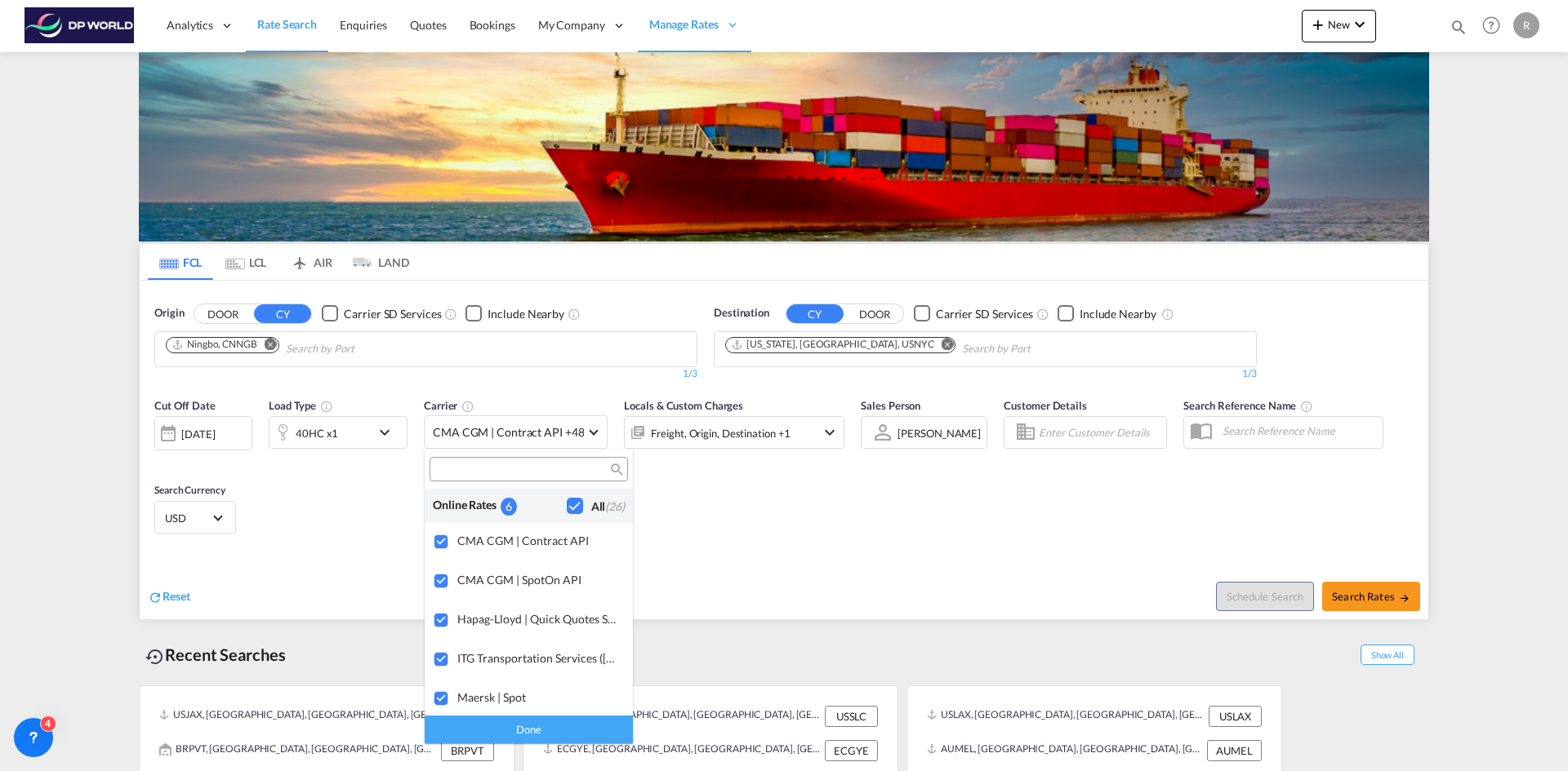
click at [781, 503] on md-backdrop at bounding box center [784, 385] width 1568 height 771
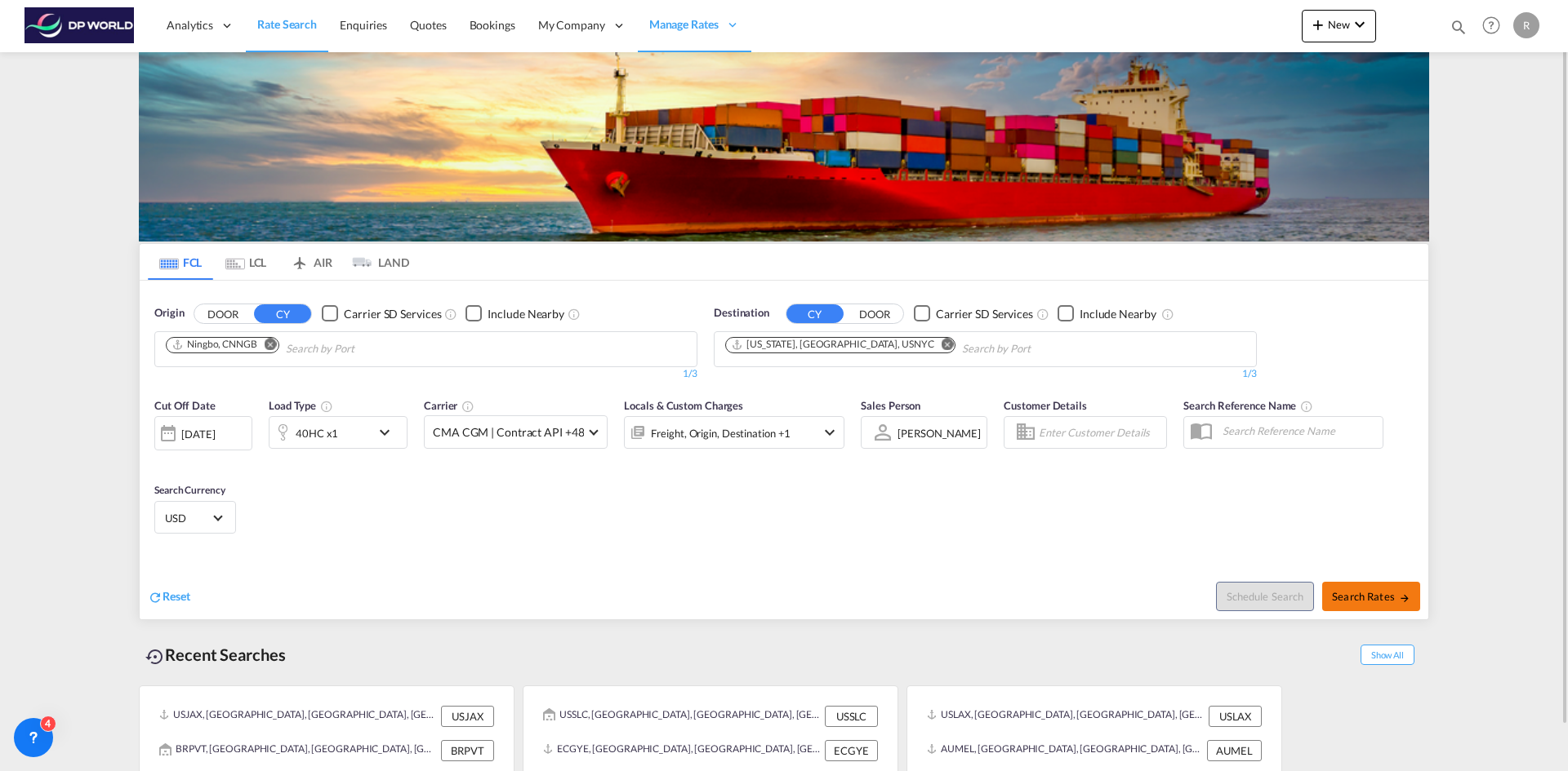
click at [1352, 598] on span "Search Rates" at bounding box center [1371, 596] width 78 height 13
type input "CNNGB to USNYC / 29 Sep 2025"
